Goal: Use online tool/utility: Utilize a website feature to perform a specific function

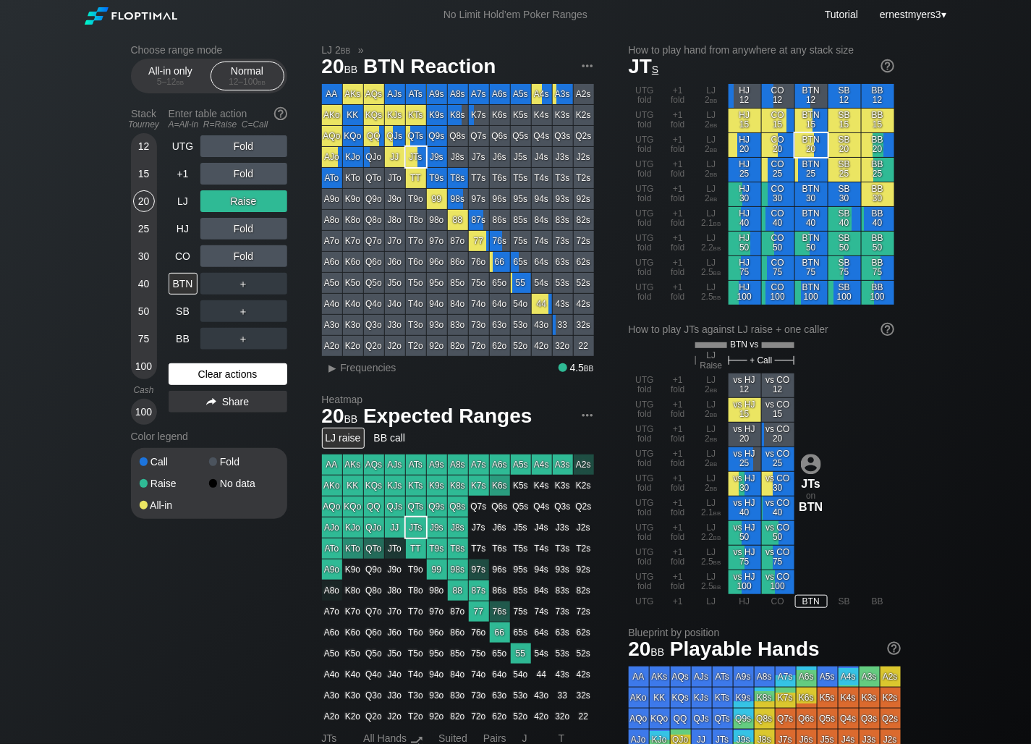
click at [225, 369] on div "Clear actions" at bounding box center [228, 374] width 119 height 22
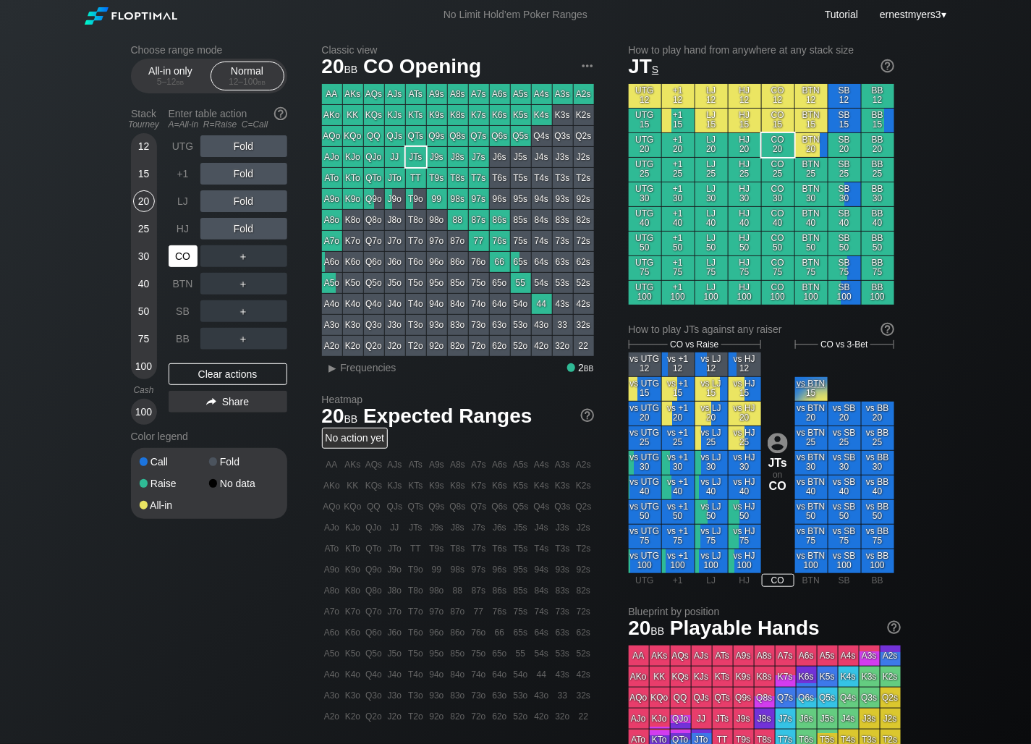
click at [182, 263] on div "CO" at bounding box center [183, 256] width 29 height 22
click at [240, 258] on div "R ✕" at bounding box center [243, 256] width 28 height 22
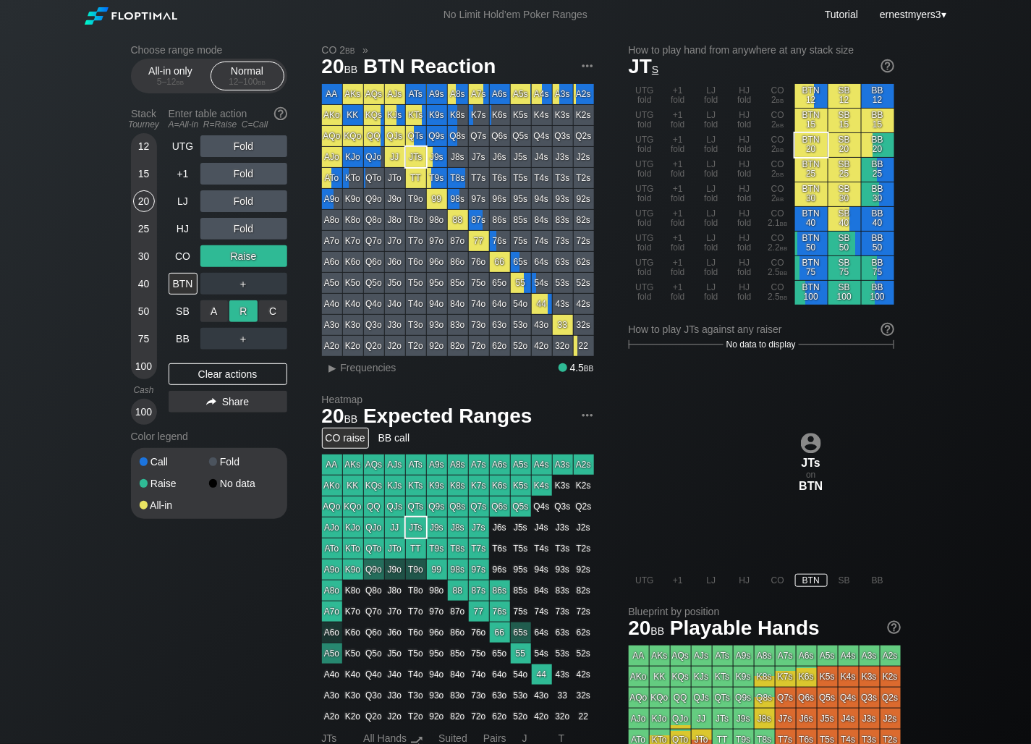
click at [238, 310] on div "R ✕" at bounding box center [243, 311] width 28 height 22
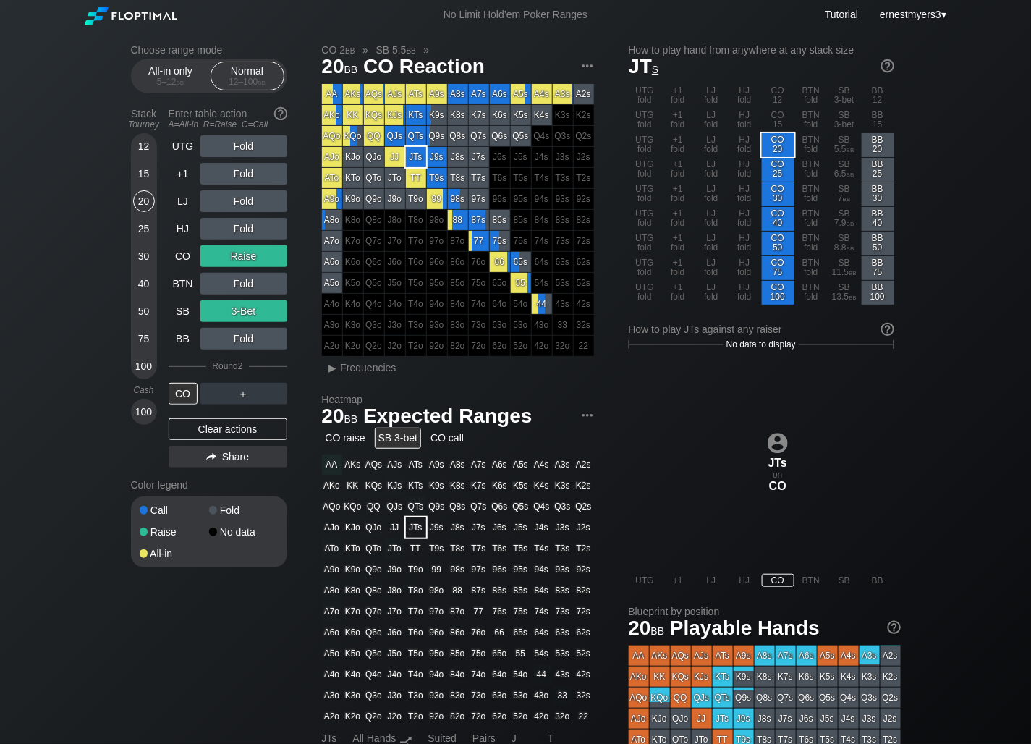
drag, startPoint x: 239, startPoint y: 425, endPoint x: 13, endPoint y: 208, distance: 313.6
click at [239, 425] on div "Clear actions" at bounding box center [228, 429] width 119 height 22
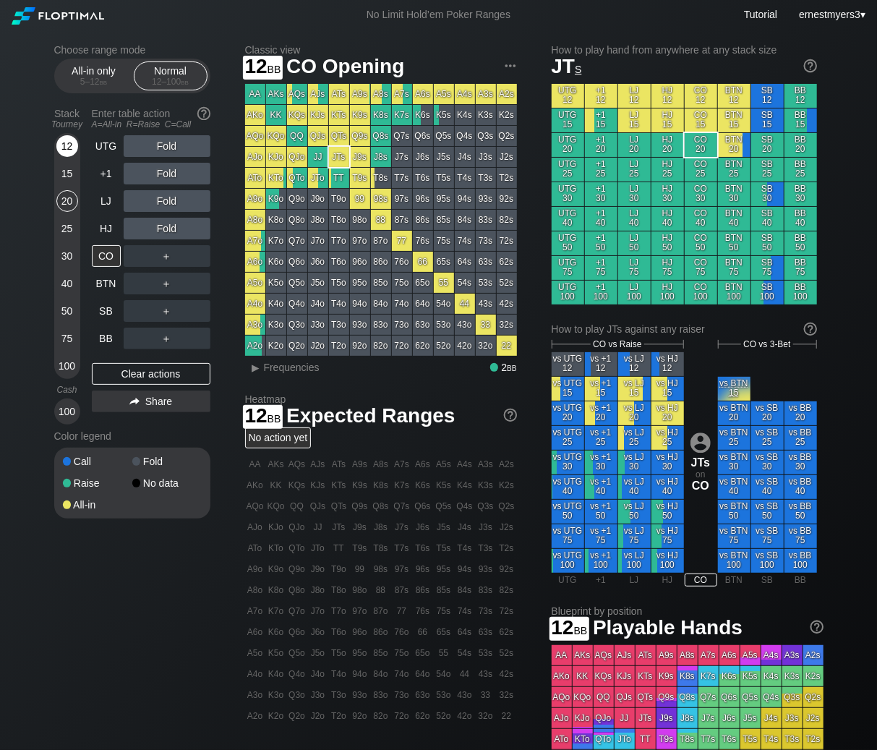
click at [61, 142] on div "12" at bounding box center [67, 146] width 22 height 22
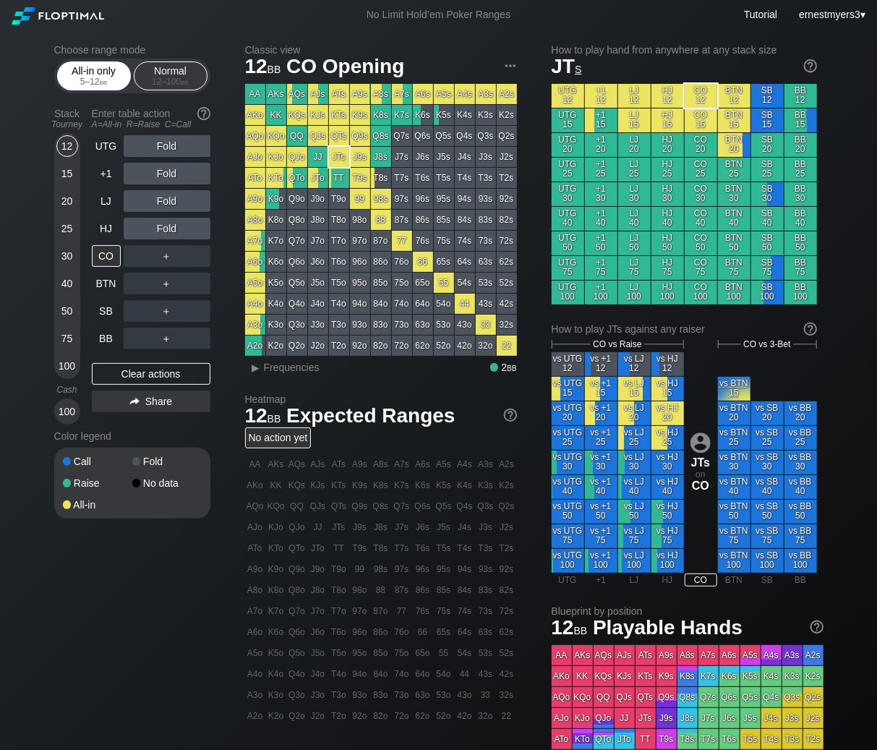
click at [73, 90] on div "All-in only 5 – 12 bb" at bounding box center [94, 75] width 74 height 29
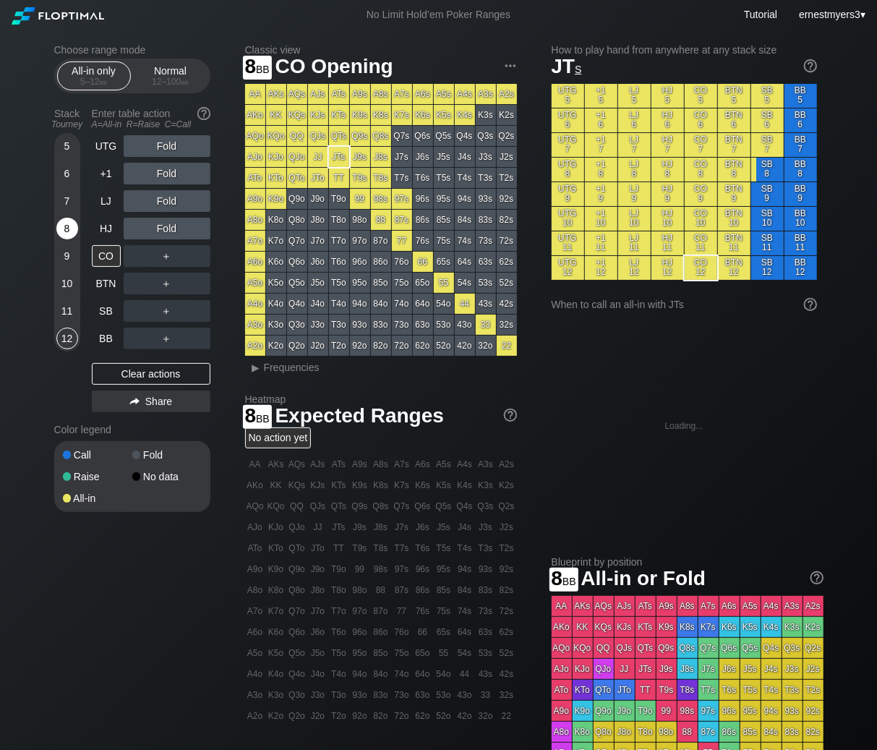
click at [61, 235] on div "8" at bounding box center [67, 229] width 22 height 22
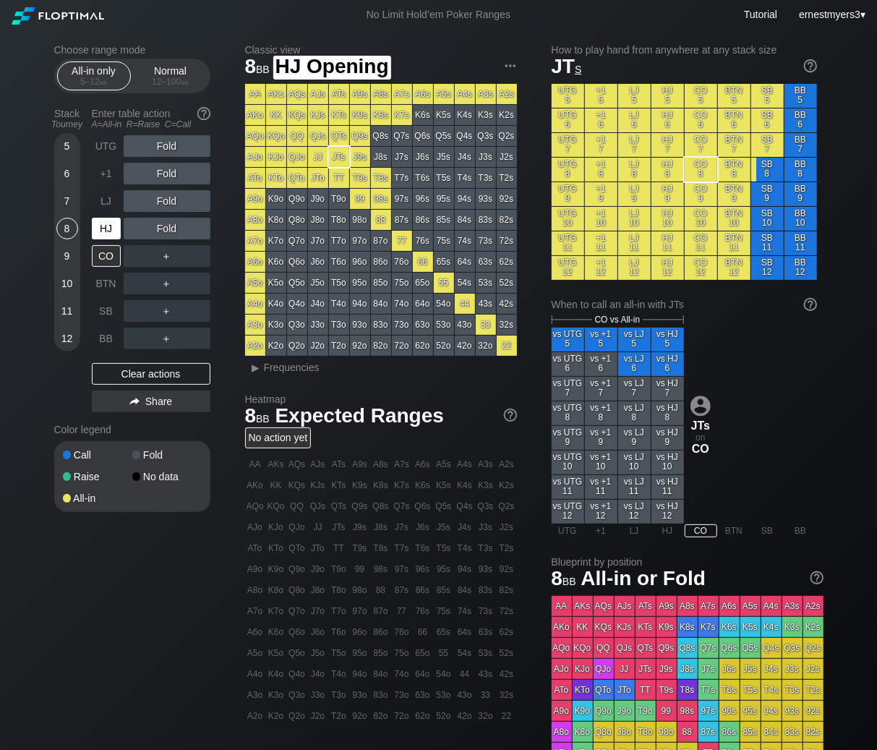
click at [103, 235] on div "HJ" at bounding box center [106, 229] width 29 height 22
